Goal: Information Seeking & Learning: Learn about a topic

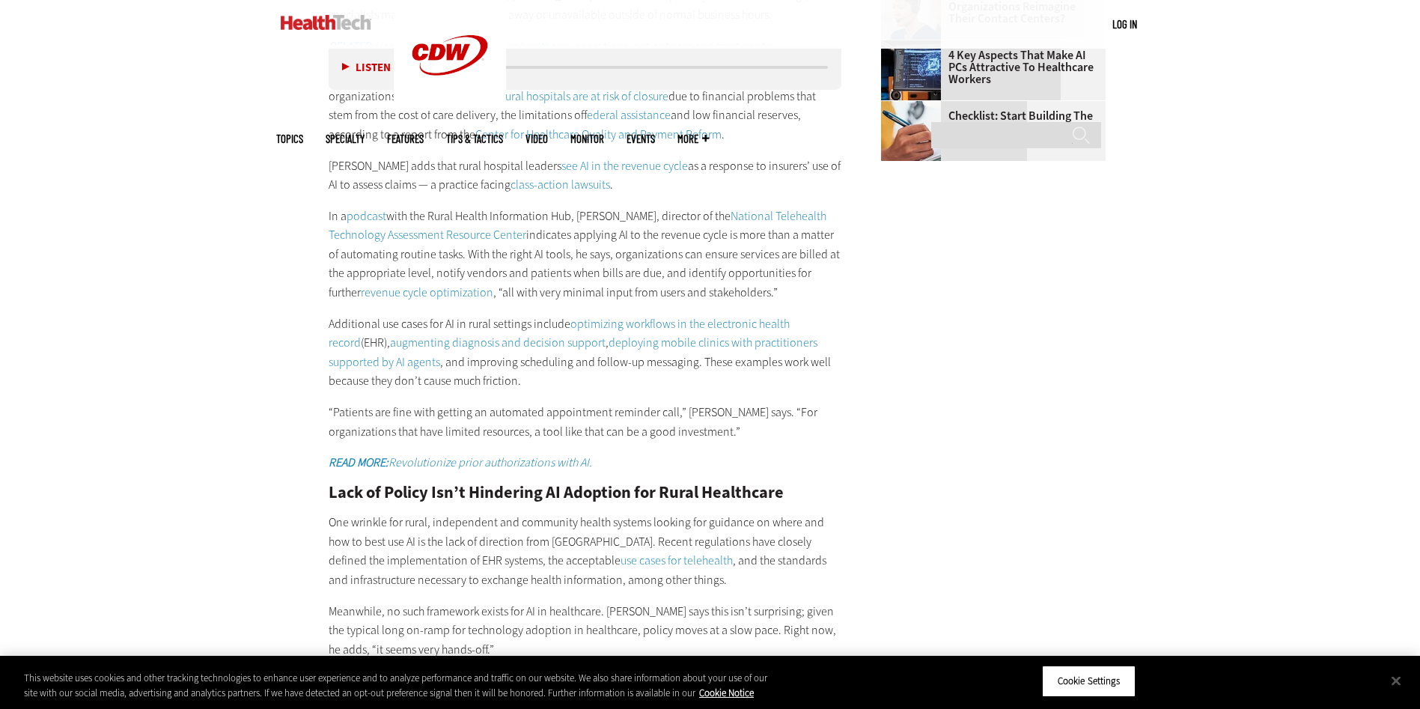
scroll to position [2021, 0]
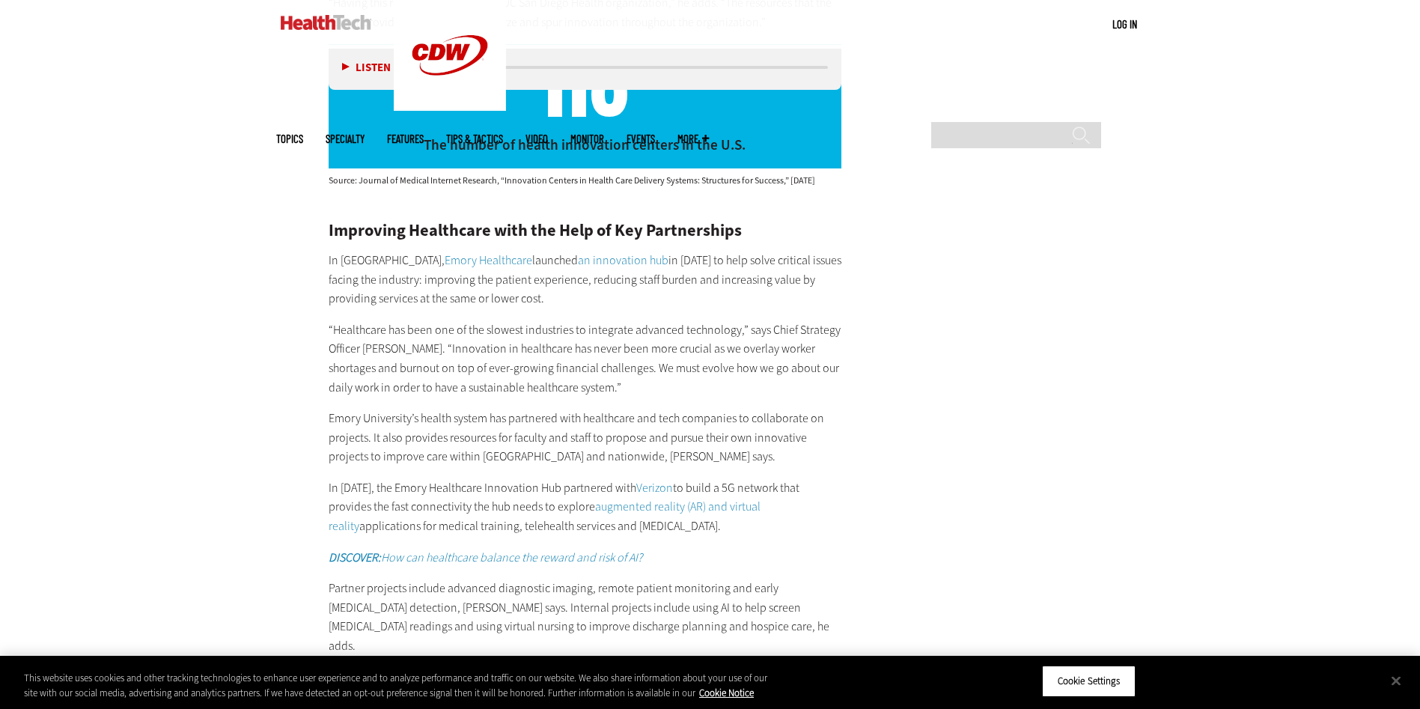
scroll to position [3667, 0]
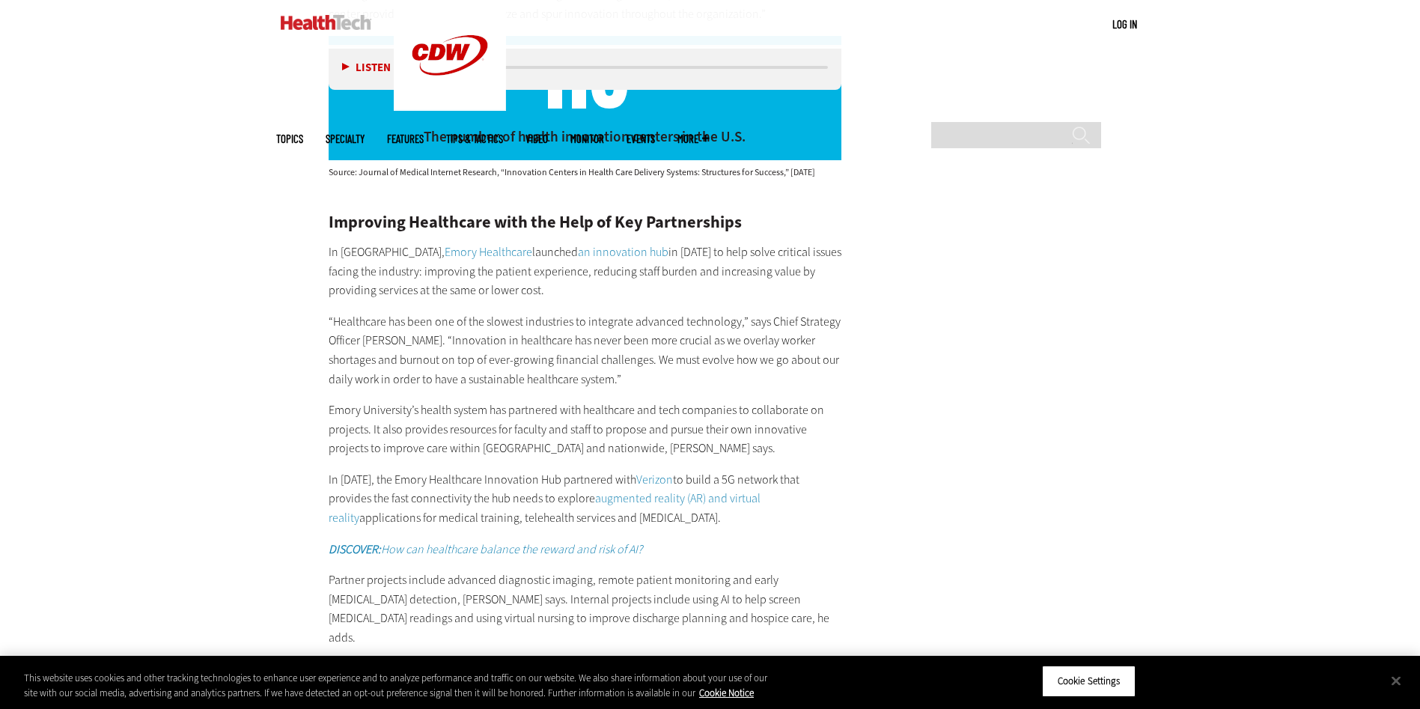
click at [1043, 443] on main "Home » Management Close New AI Research From CDW See how IT leaders are tacklin…" at bounding box center [710, 52] width 868 height 6099
drag, startPoint x: 1398, startPoint y: 3, endPoint x: 1135, endPoint y: 96, distance: 279.3
click at [1047, 145] on main "Home » Management Close New AI Research From CDW See how IT leaders are tacklin…" at bounding box center [710, 52] width 868 height 6099
drag, startPoint x: 965, startPoint y: 246, endPoint x: 988, endPoint y: 222, distance: 33.4
click at [965, 246] on main "Home » Management Close New AI Research From CDW See how IT leaders are tacklin…" at bounding box center [710, 52] width 868 height 6099
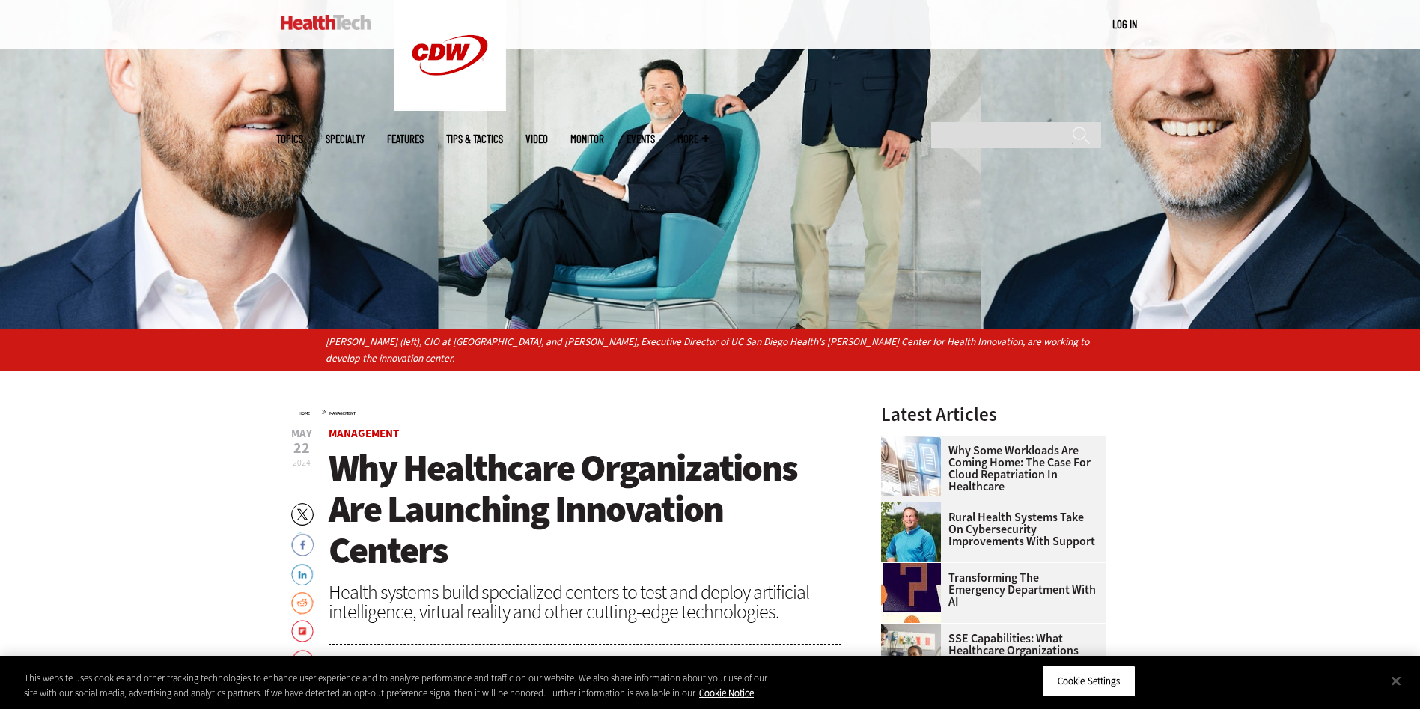
scroll to position [599, 0]
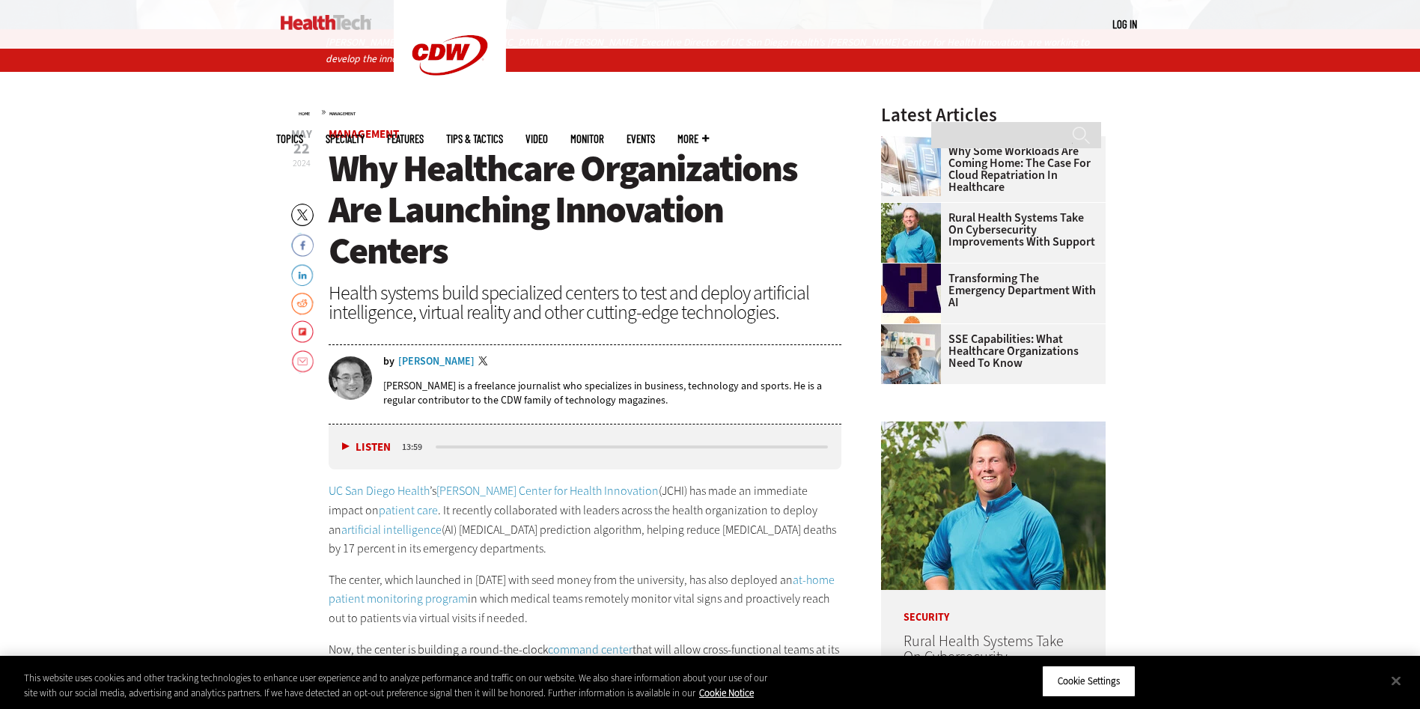
click at [579, 491] on link "Jacobs Center for Health Innovation" at bounding box center [547, 491] width 222 height 16
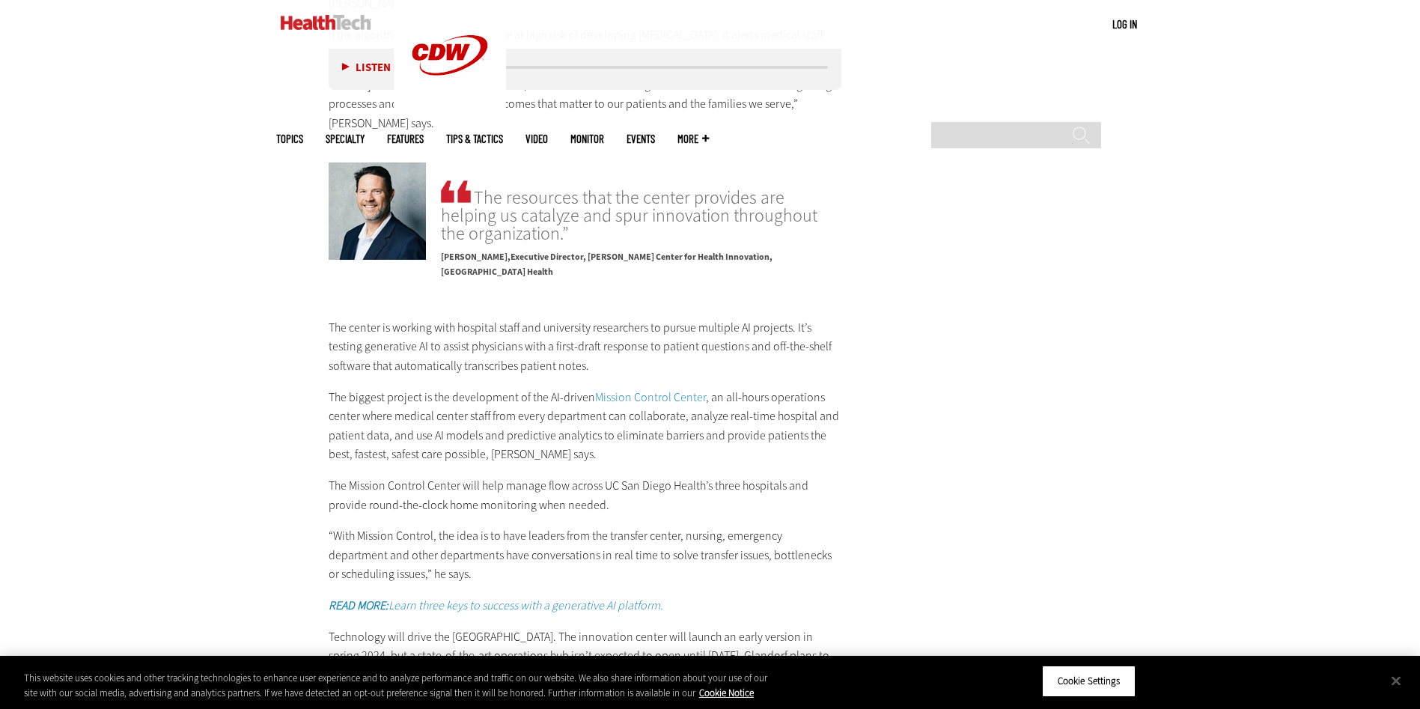
scroll to position [2844, 0]
